Goal: Information Seeking & Learning: Learn about a topic

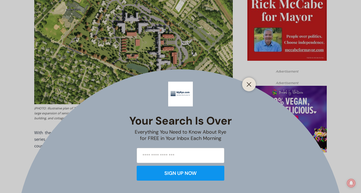
scroll to position [329, 0]
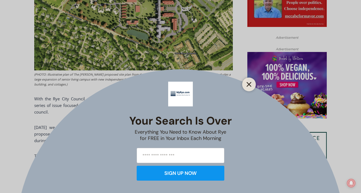
click at [251, 86] on icon "Close" at bounding box center [249, 84] width 5 height 5
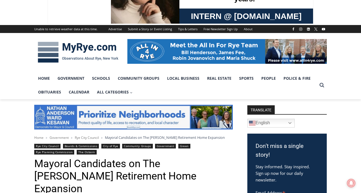
scroll to position [0, 0]
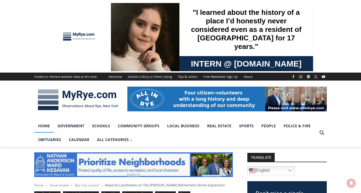
click at [45, 125] on link "Home" at bounding box center [43, 126] width 19 height 14
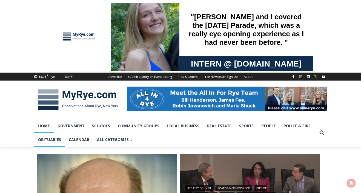
click at [57, 140] on link "Obituaries" at bounding box center [49, 139] width 31 height 14
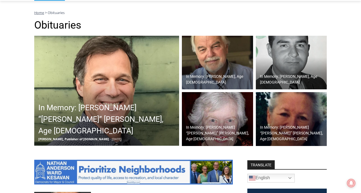
scroll to position [155, 0]
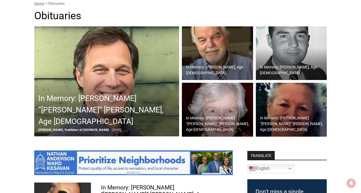
click at [115, 114] on h2 "In Memory: William “Bill” Nicholas Leary, Age 62" at bounding box center [108, 109] width 140 height 35
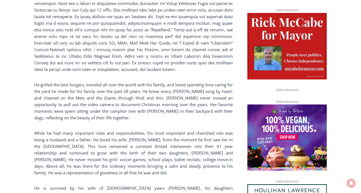
scroll to position [375, 0]
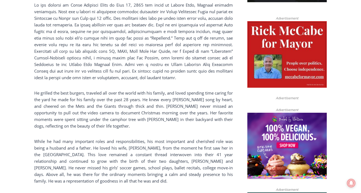
scroll to position [347, 0]
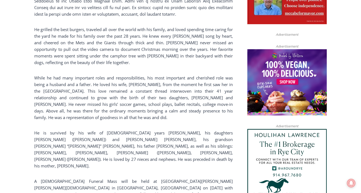
scroll to position [430, 0]
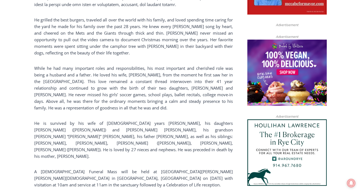
click at [20, 77] on div "Home > Obituaries > In Memory: William “Bill” Nicholas Leary, Age 62 Obituaries…" at bounding box center [180, 193] width 361 height 952
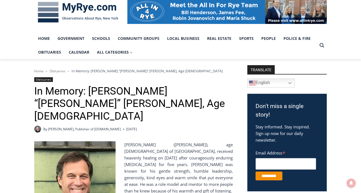
scroll to position [73, 0]
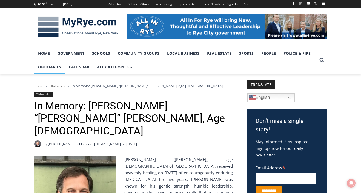
click at [53, 69] on link "Obituaries" at bounding box center [49, 67] width 31 height 14
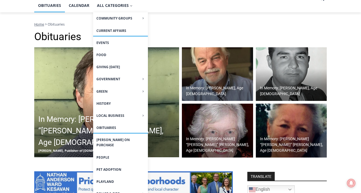
scroll to position [137, 0]
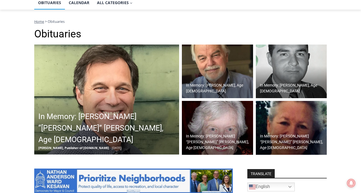
click at [216, 67] on img at bounding box center [217, 71] width 71 height 54
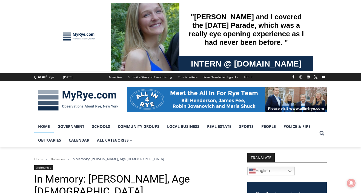
click at [46, 126] on link "Home" at bounding box center [43, 126] width 19 height 14
